Goal: Information Seeking & Learning: Learn about a topic

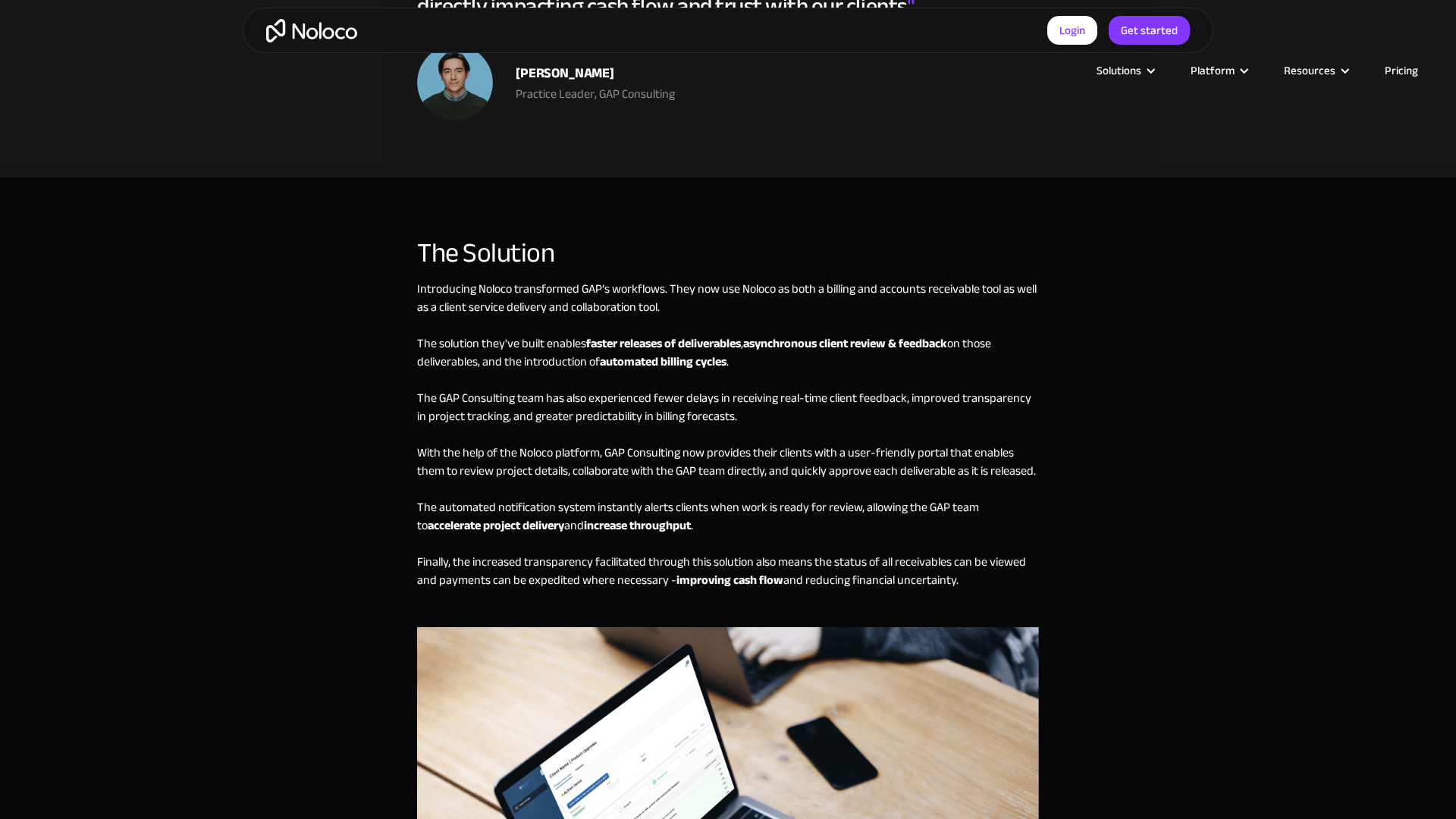
scroll to position [3258, 0]
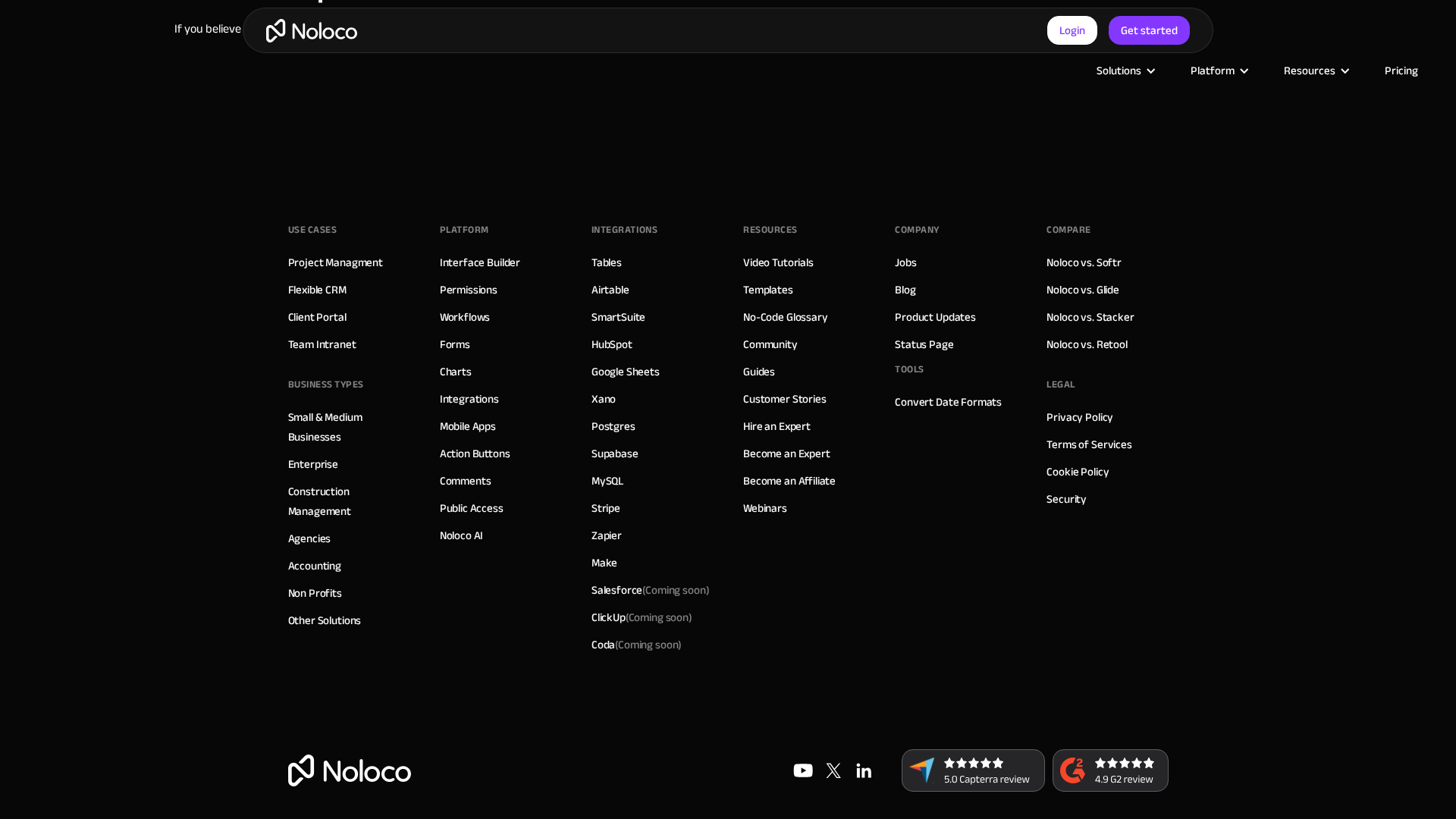
scroll to position [1231, 0]
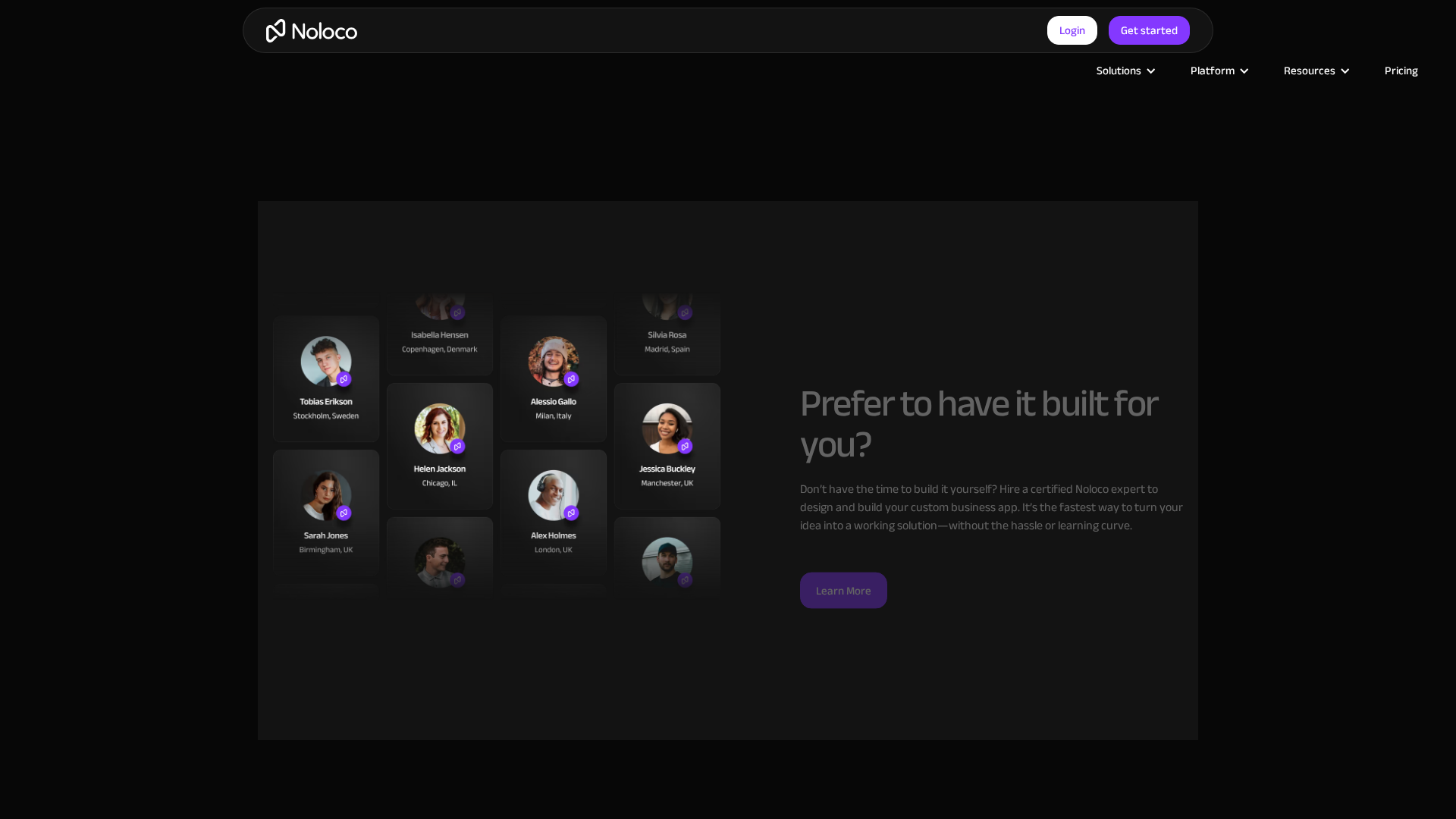
scroll to position [2097, 0]
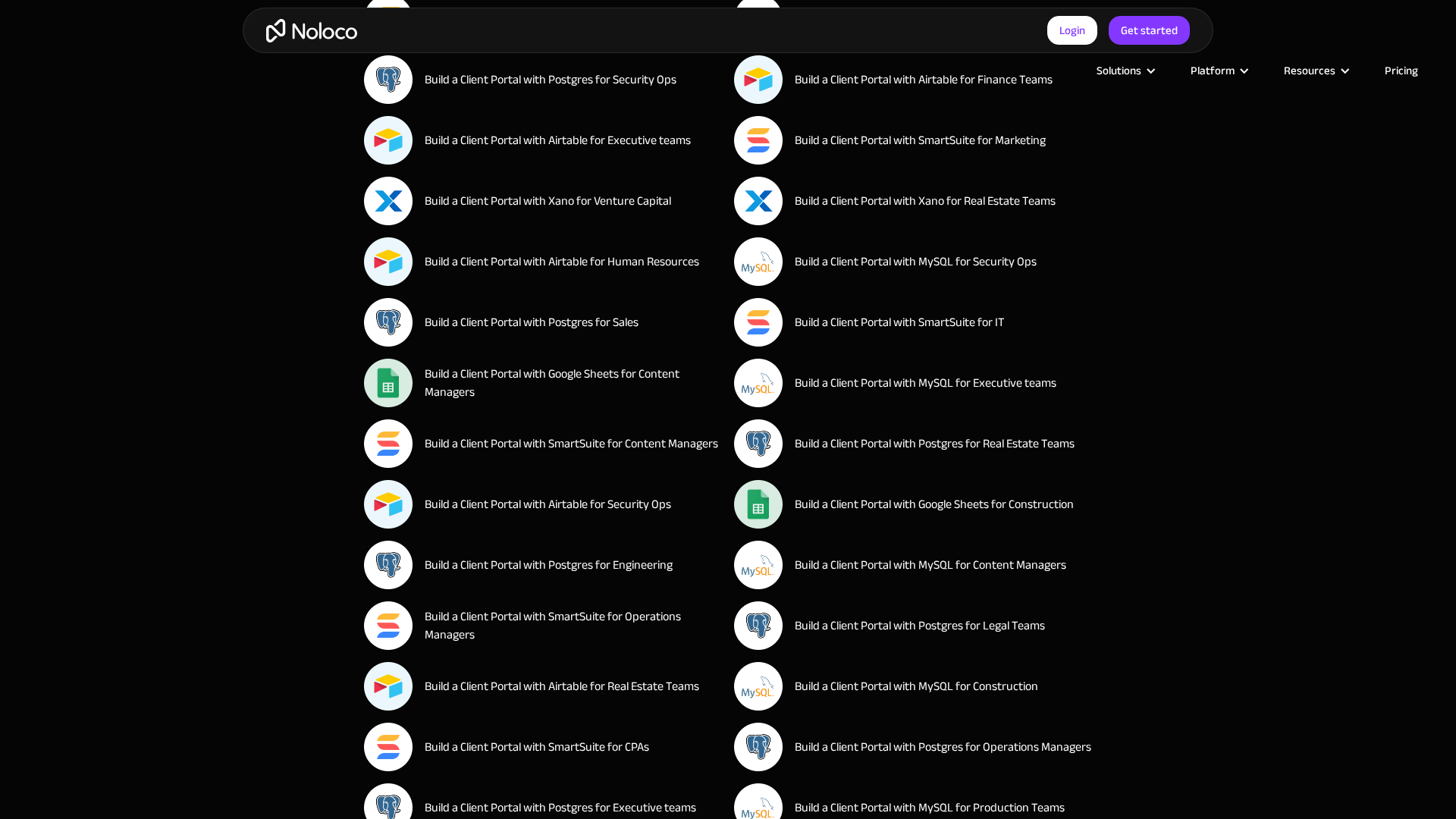
scroll to position [2822, 0]
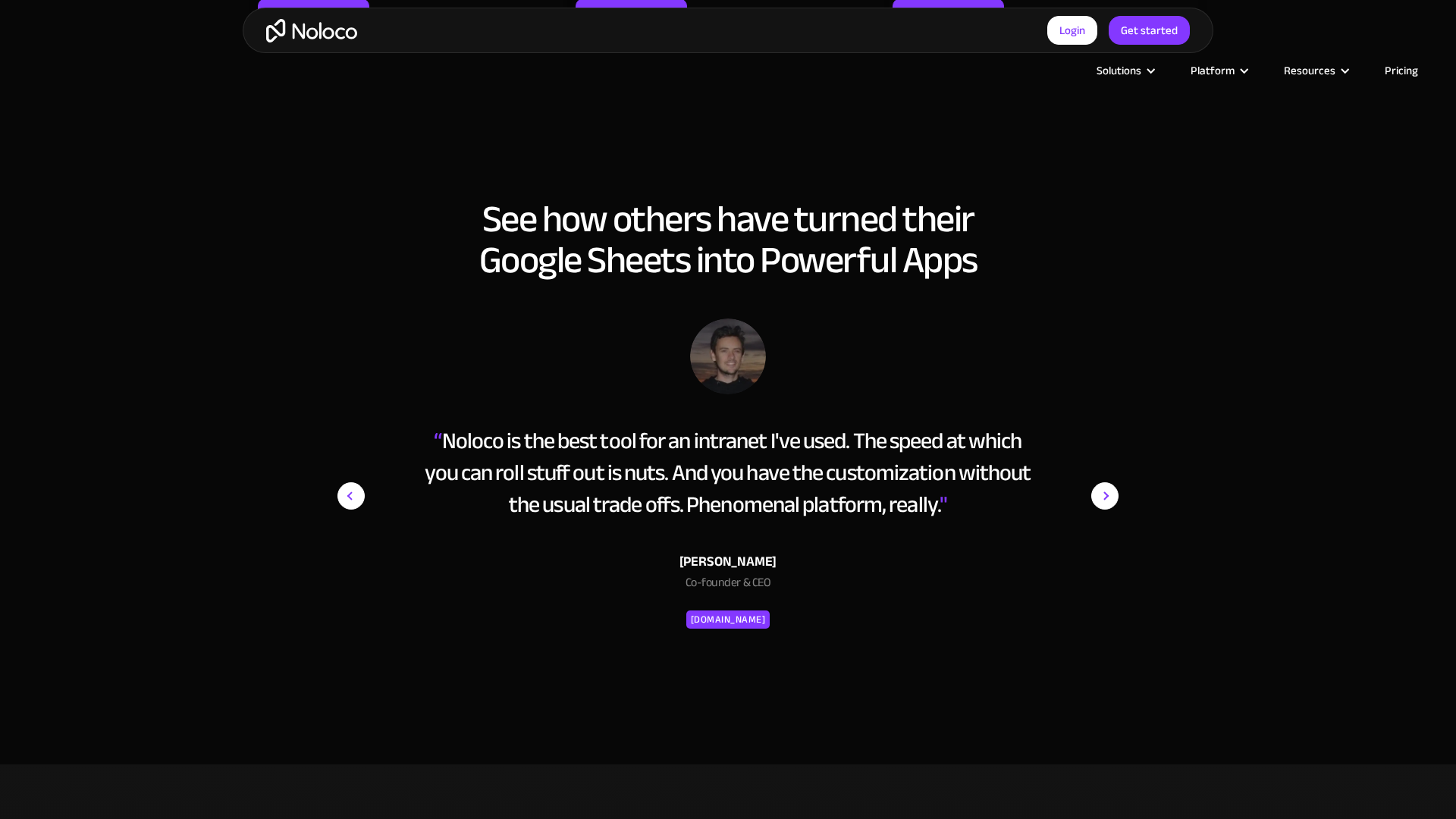
scroll to position [3044, 0]
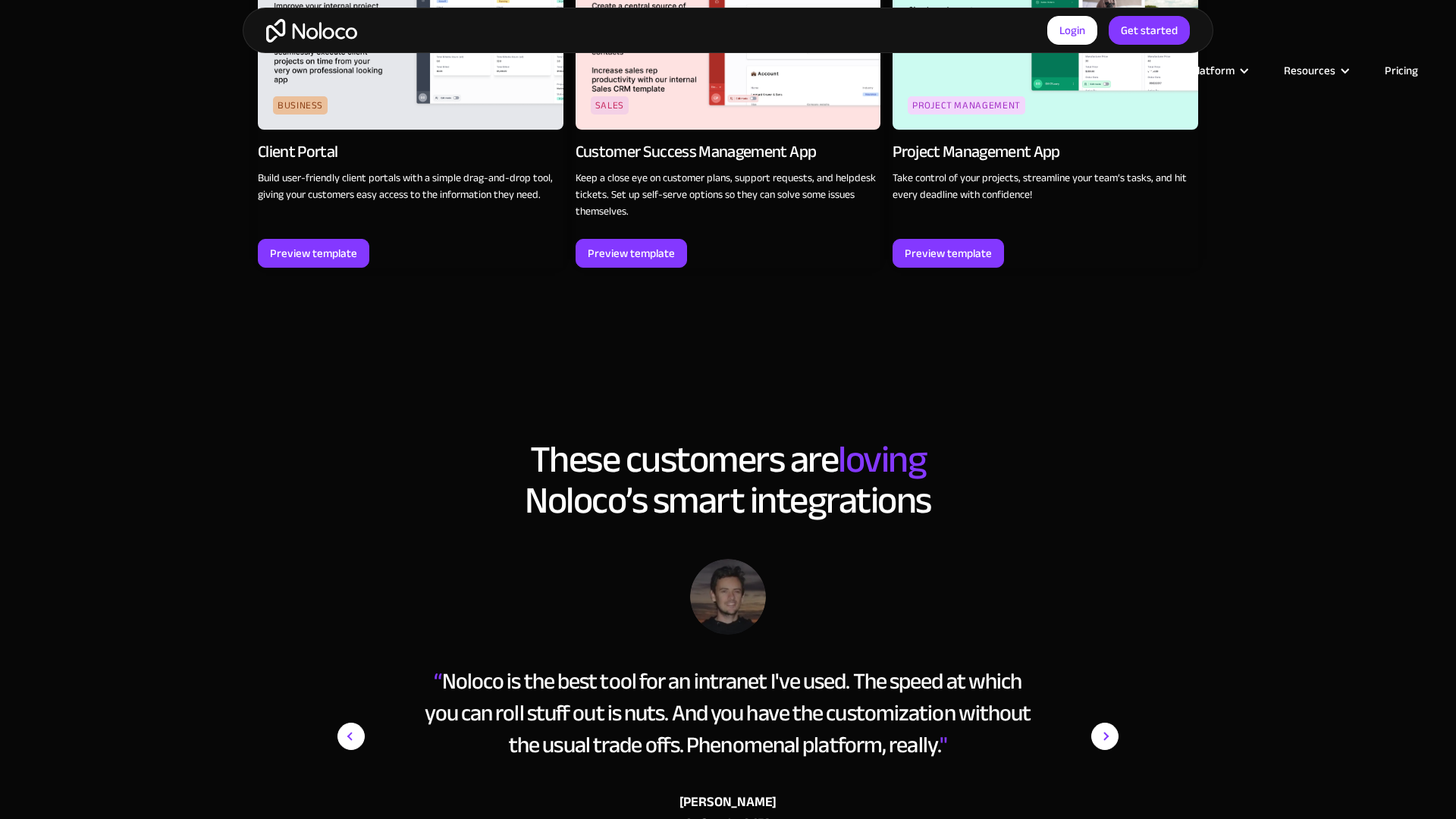
scroll to position [2822, 0]
